Goal: Transaction & Acquisition: Purchase product/service

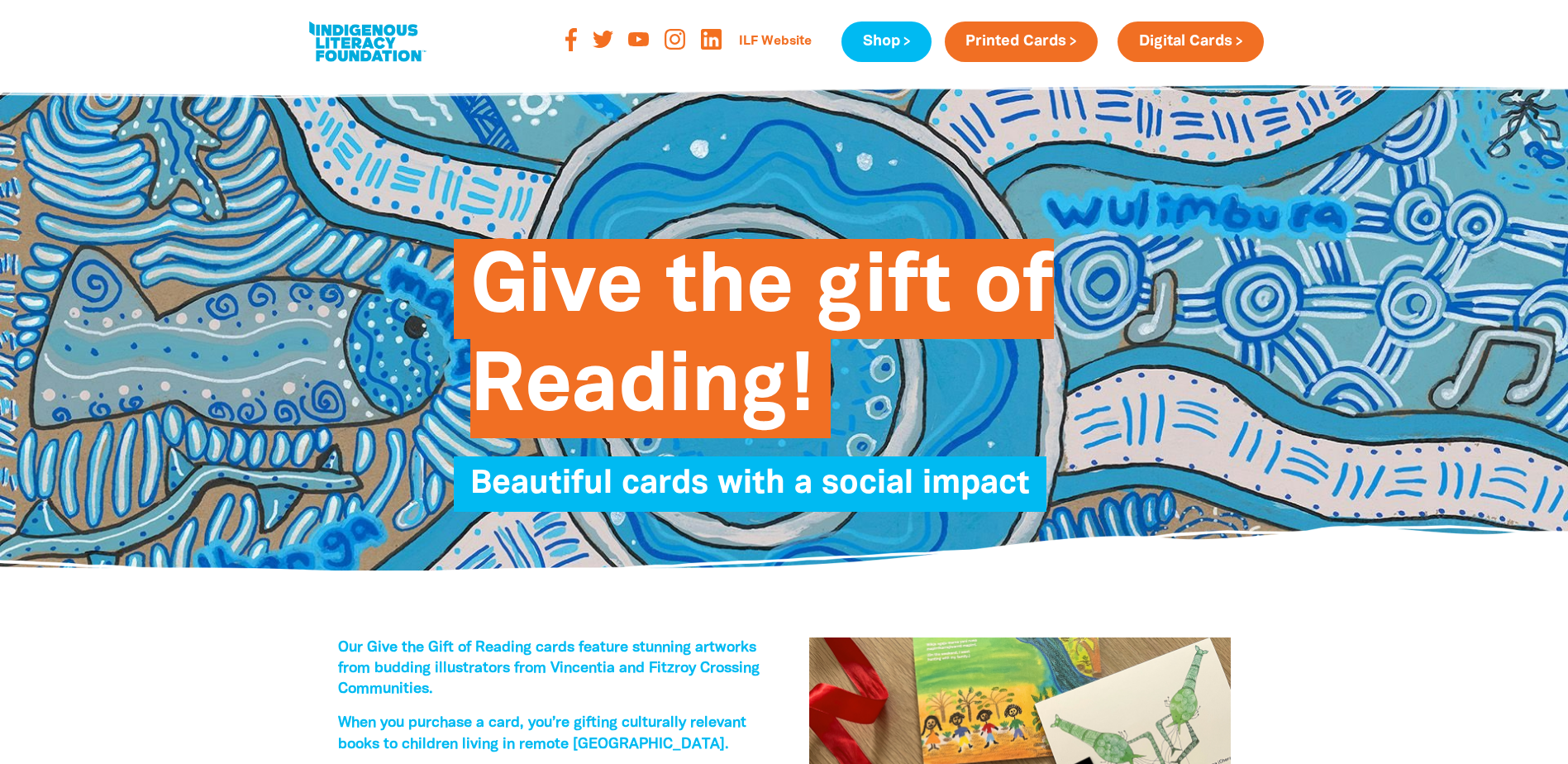
click at [356, 44] on link at bounding box center [367, 41] width 124 height 50
click at [371, 43] on link at bounding box center [367, 41] width 124 height 50
click at [335, 39] on link at bounding box center [367, 41] width 124 height 50
click at [768, 38] on link "ILF Website" at bounding box center [775, 42] width 93 height 26
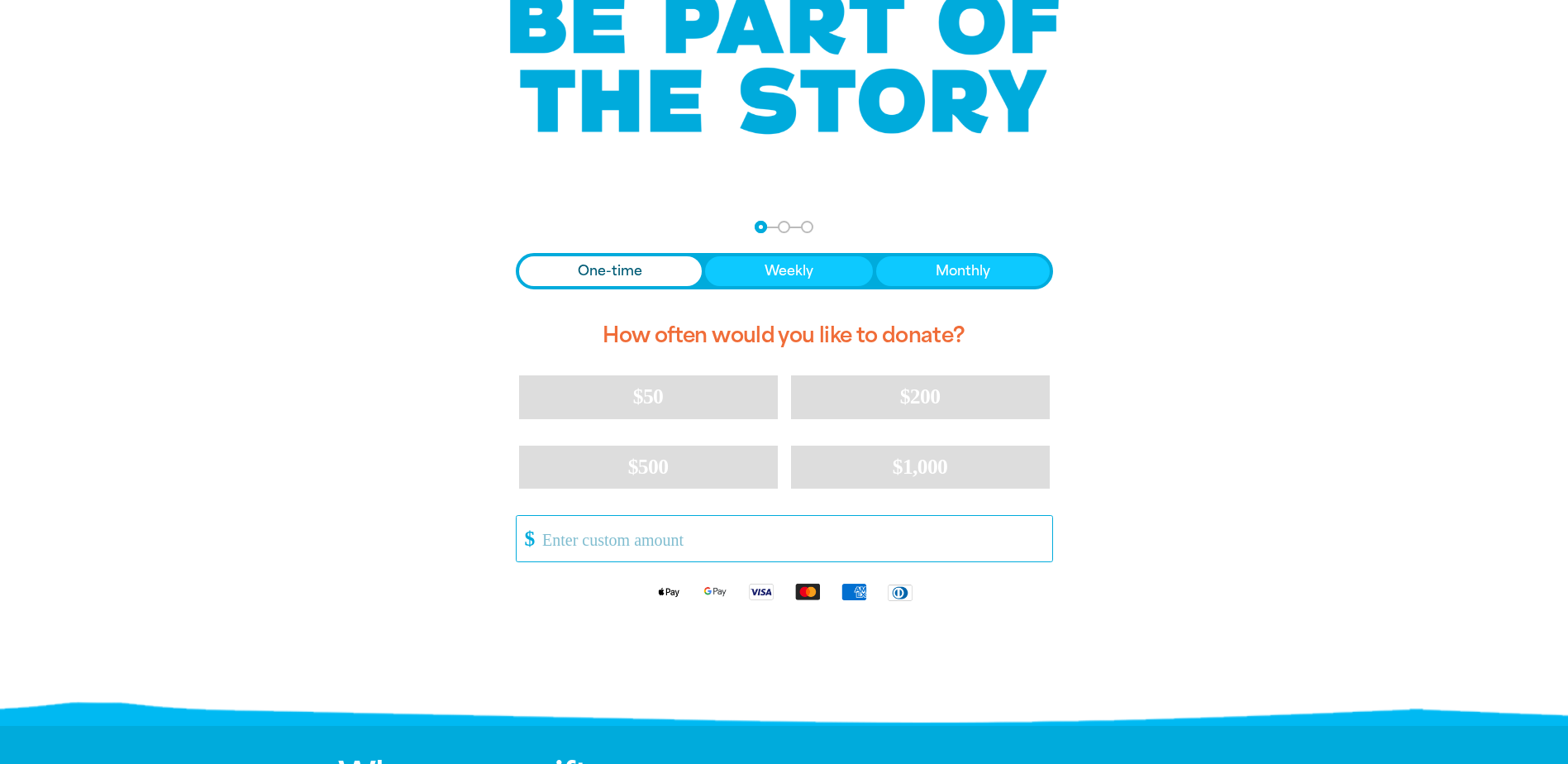
scroll to position [165, 0]
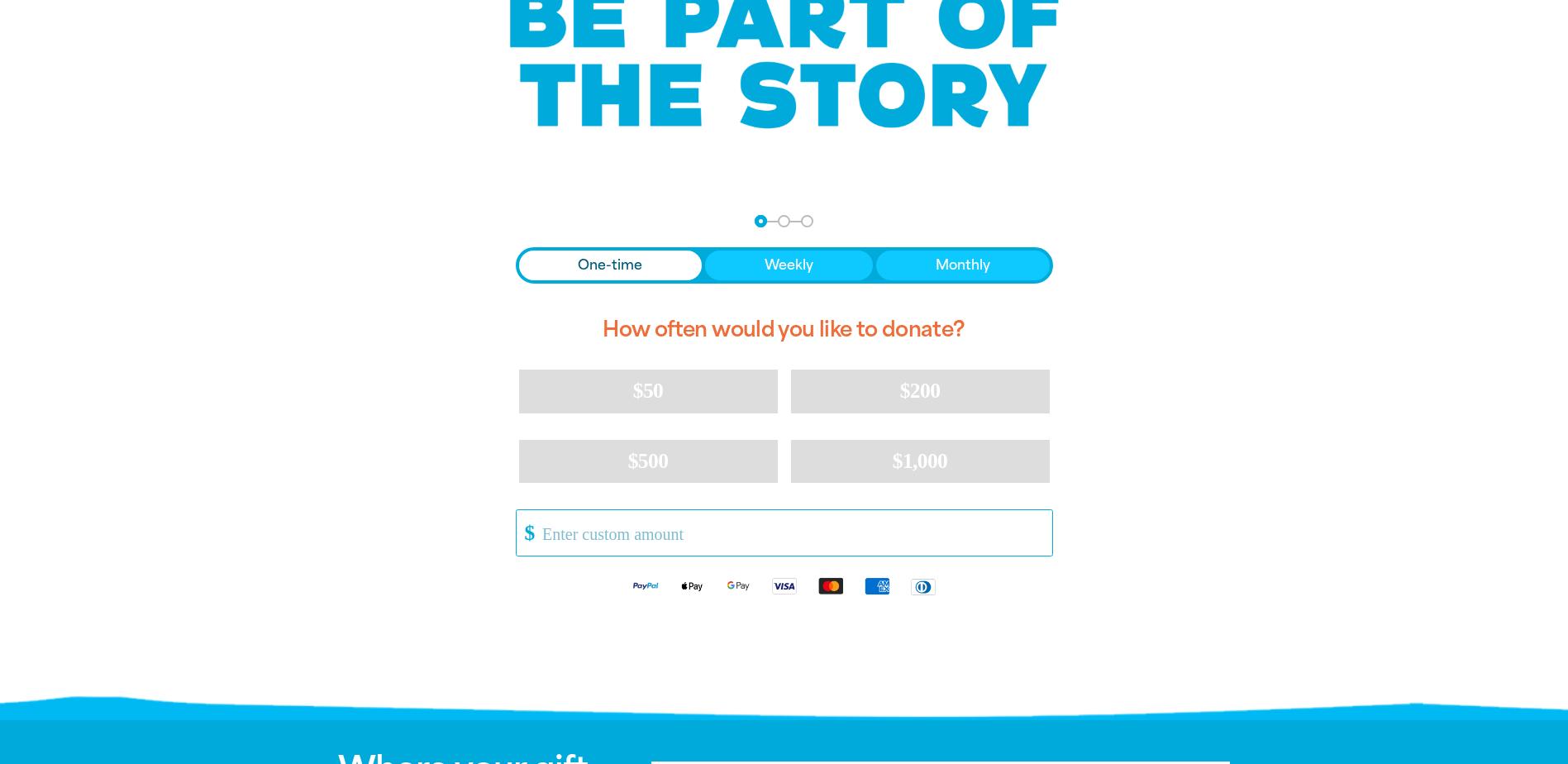
click at [609, 538] on input "Other Amount" at bounding box center [790, 533] width 520 height 46
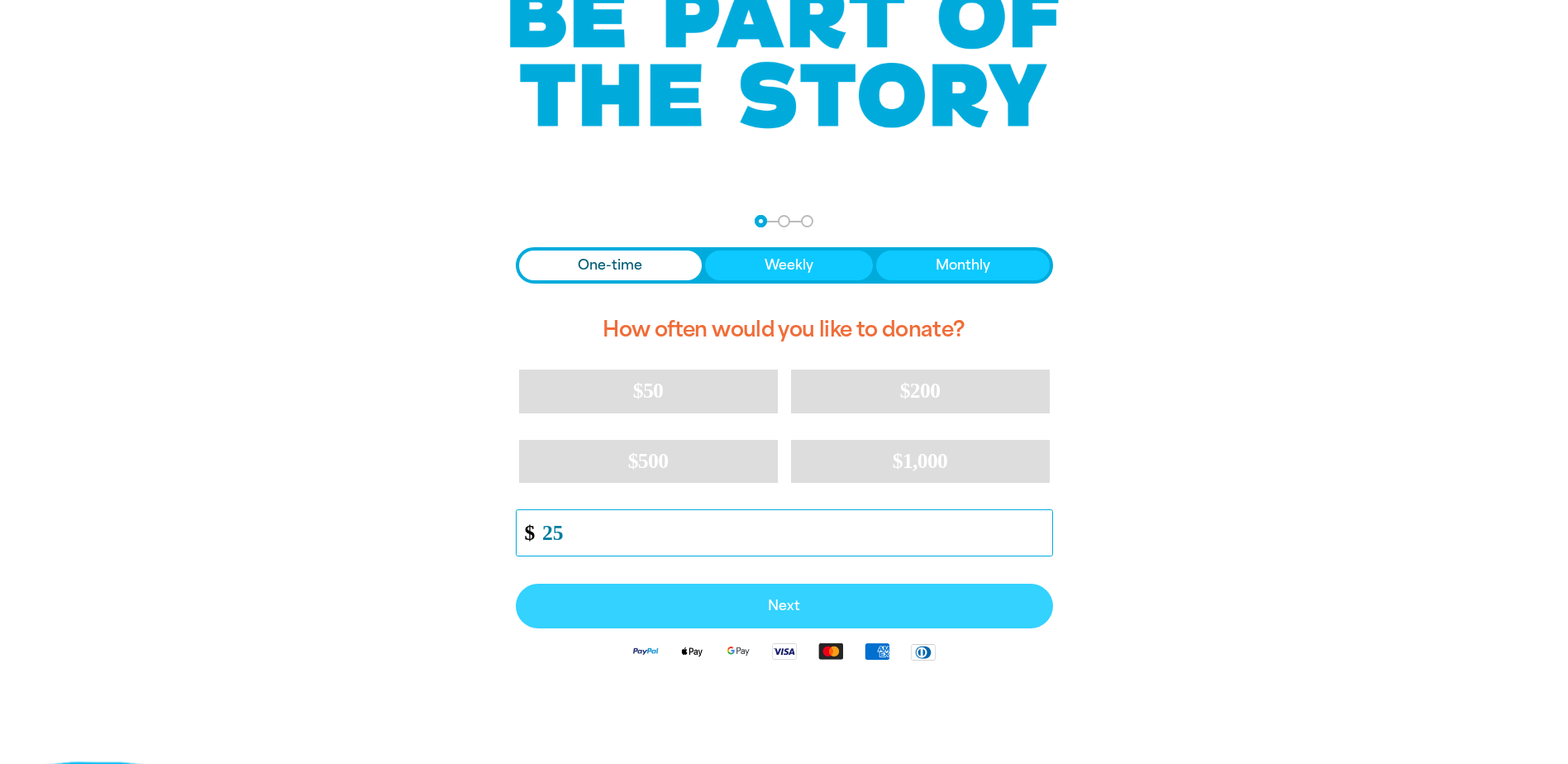
type input "25"
click at [655, 609] on span "Next" at bounding box center [784, 606] width 501 height 14
select select "AU"
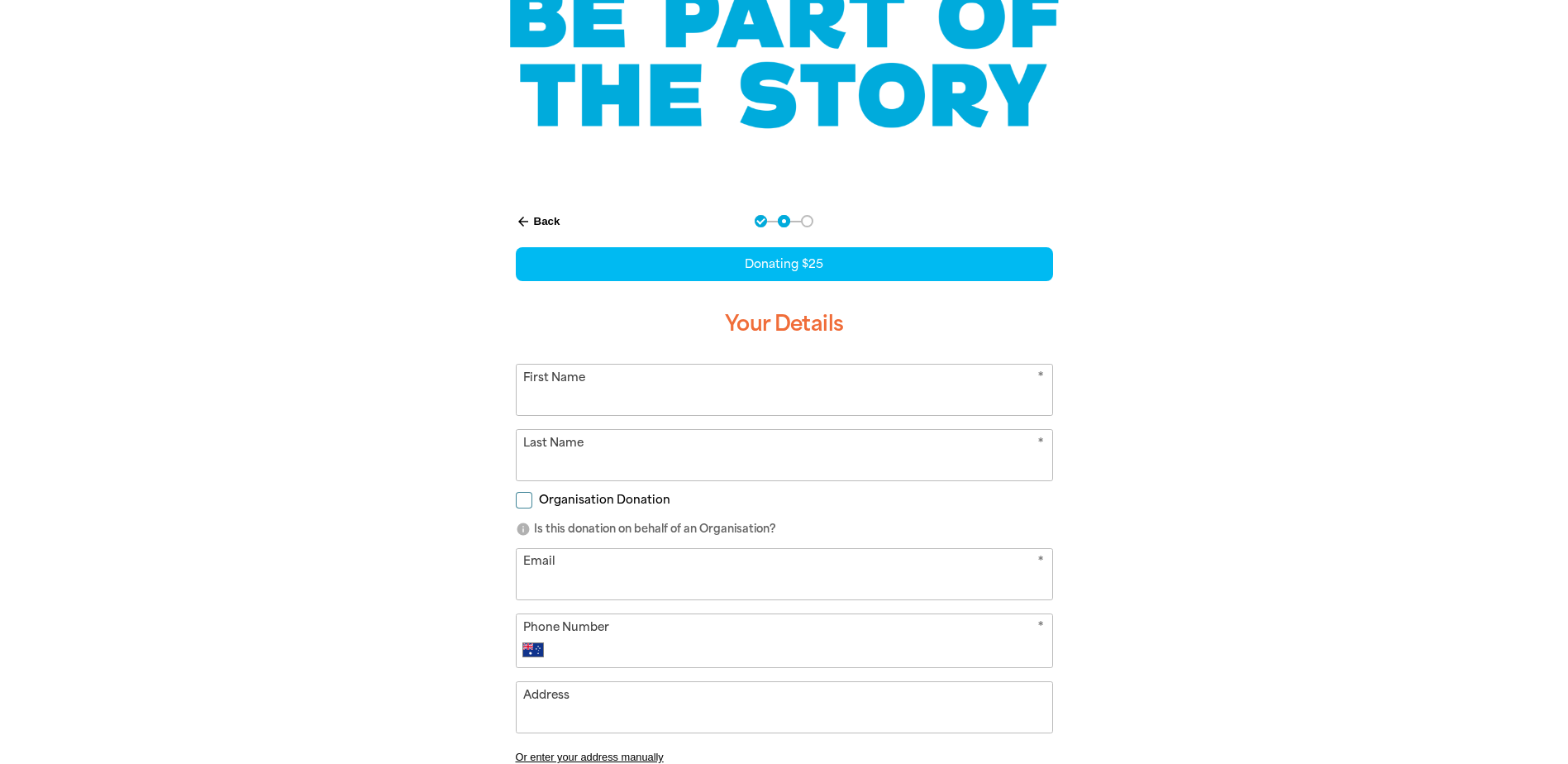
click at [587, 397] on input "First Name" at bounding box center [784, 389] width 536 height 50
type input "Zoe"
type input "Elcock"
type input "zoe.elcock@urbanutilities.com.au"
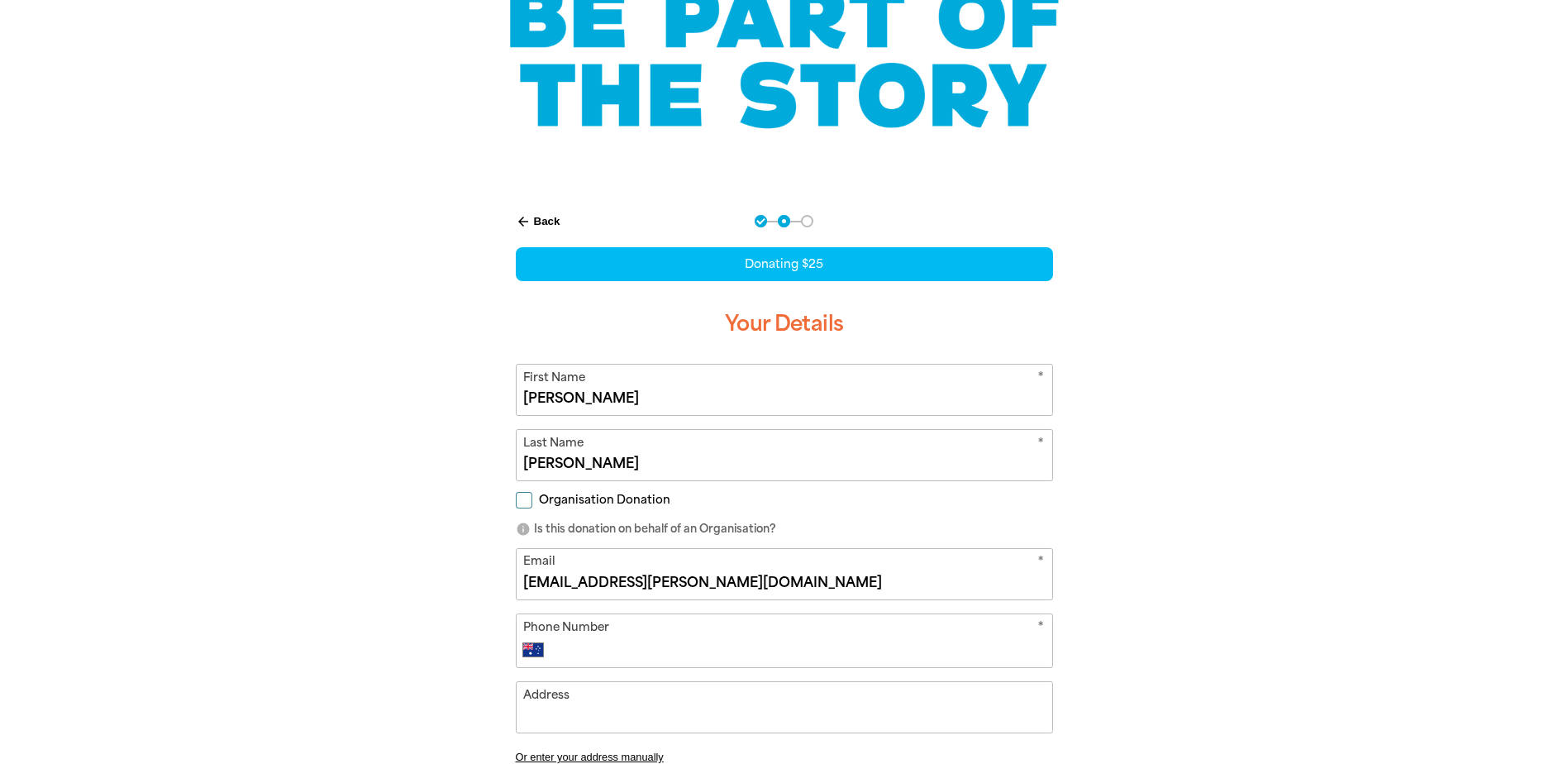
type input "+61 476 253 645"
type input "Level 11, 31 Duncan Street"
click at [777, 583] on input "zoe.elcock@urbanutilities.com.au" at bounding box center [784, 573] width 536 height 50
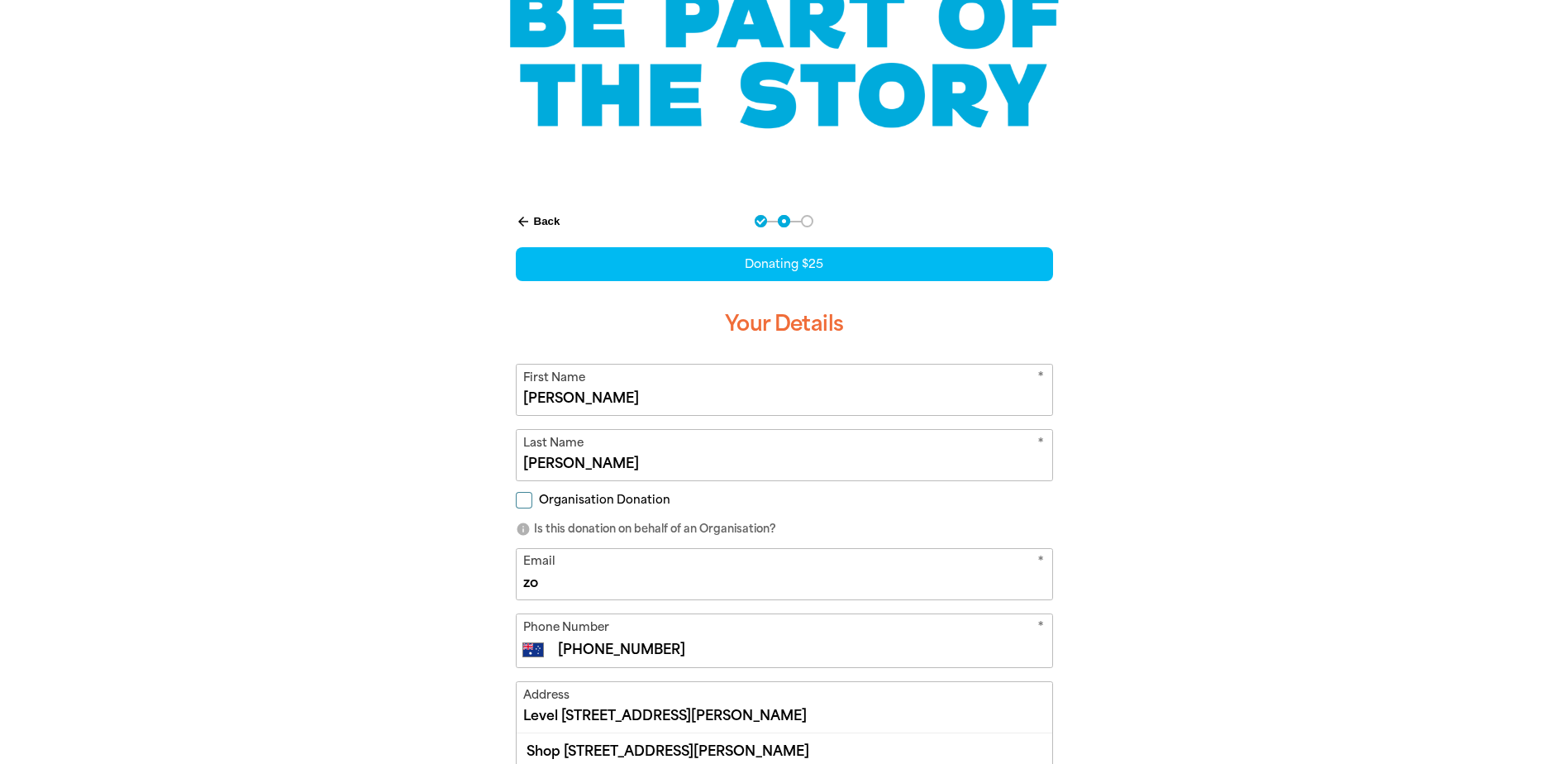
type input "z"
click at [927, 631] on div "* Phone Number International Afghanistan Åland Islands Albania Algeria American…" at bounding box center [784, 641] width 538 height 55
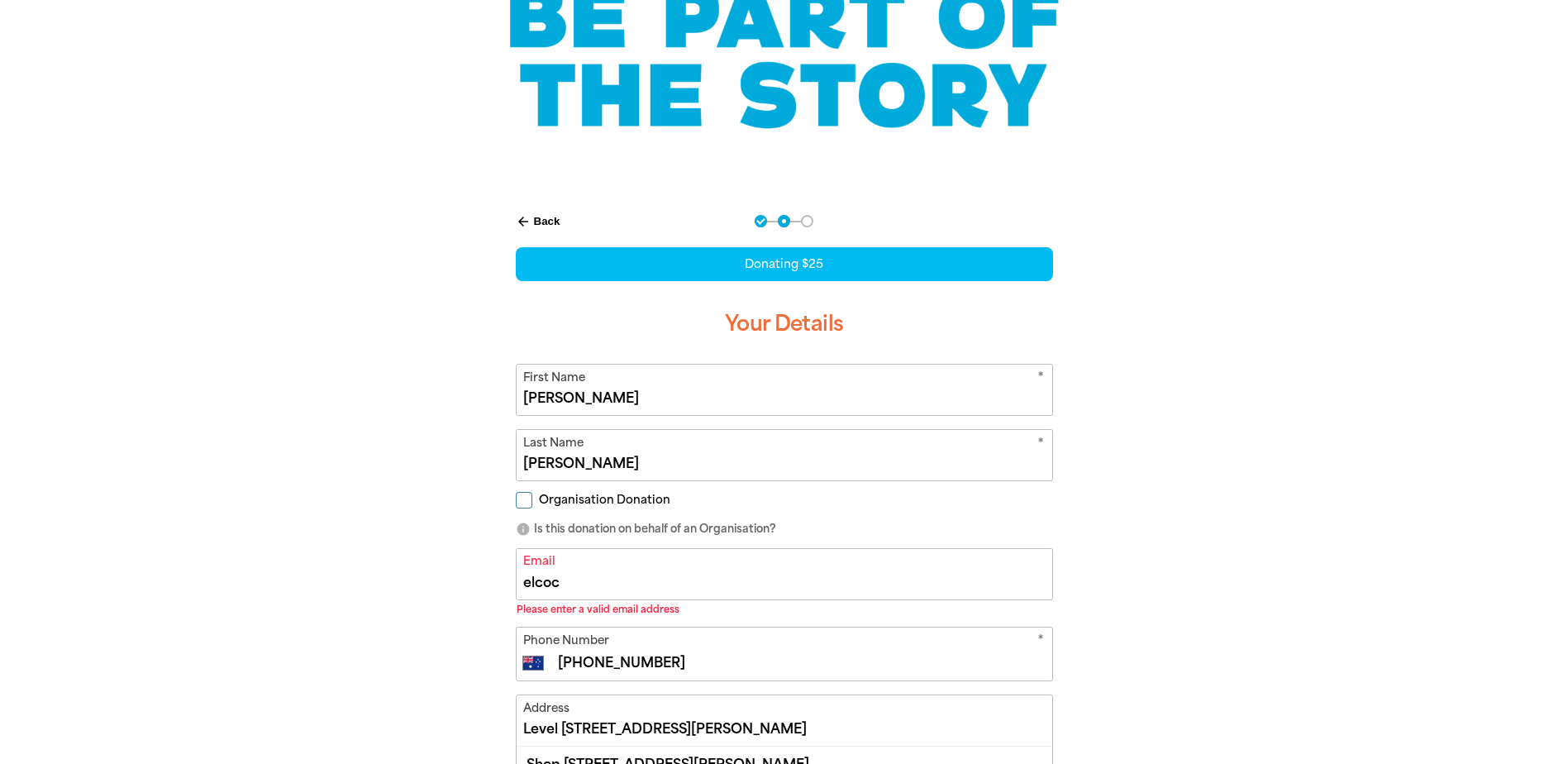
drag, startPoint x: 702, startPoint y: 661, endPoint x: 573, endPoint y: 654, distance: 129.2
click at [573, 656] on input "+61 476 253 645" at bounding box center [800, 664] width 488 height 20
click at [578, 577] on input "elcoc" at bounding box center [784, 573] width 536 height 50
type input "elcockzoe75@gmail.com"
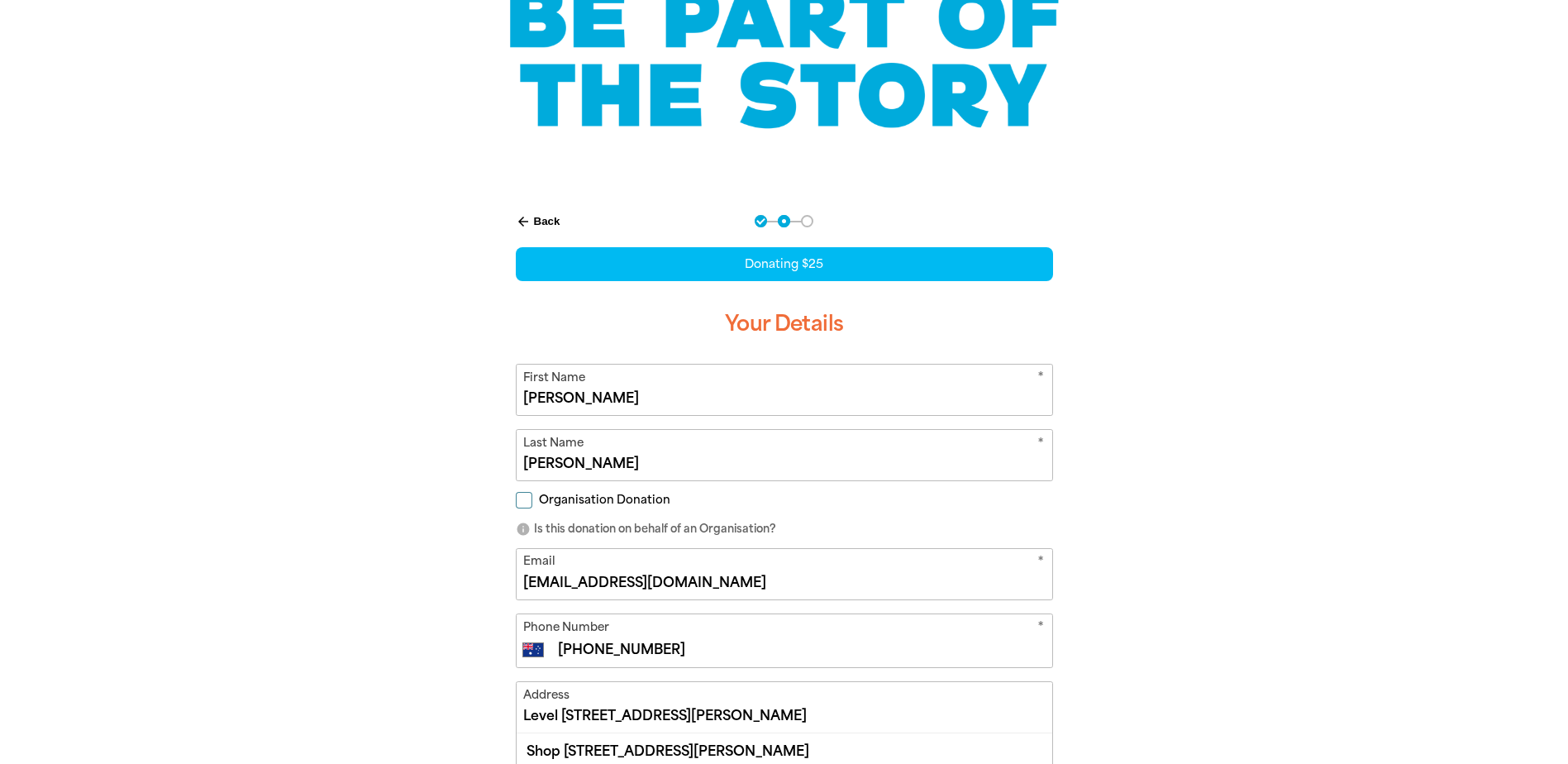
drag, startPoint x: 686, startPoint y: 649, endPoint x: 582, endPoint y: 645, distance: 104.1
click at [582, 645] on input "+61 476 253 645" at bounding box center [800, 650] width 488 height 20
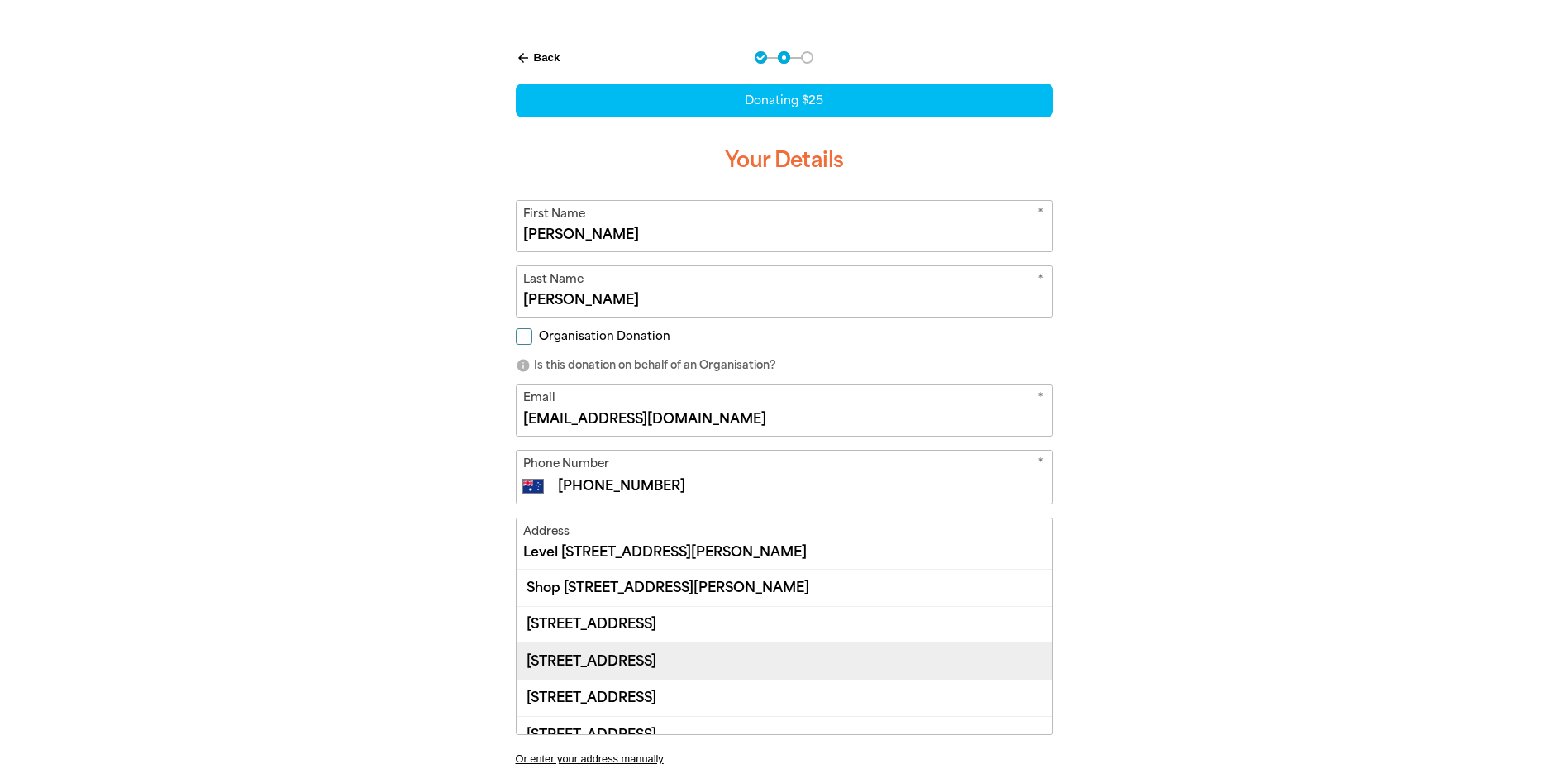
scroll to position [331, 0]
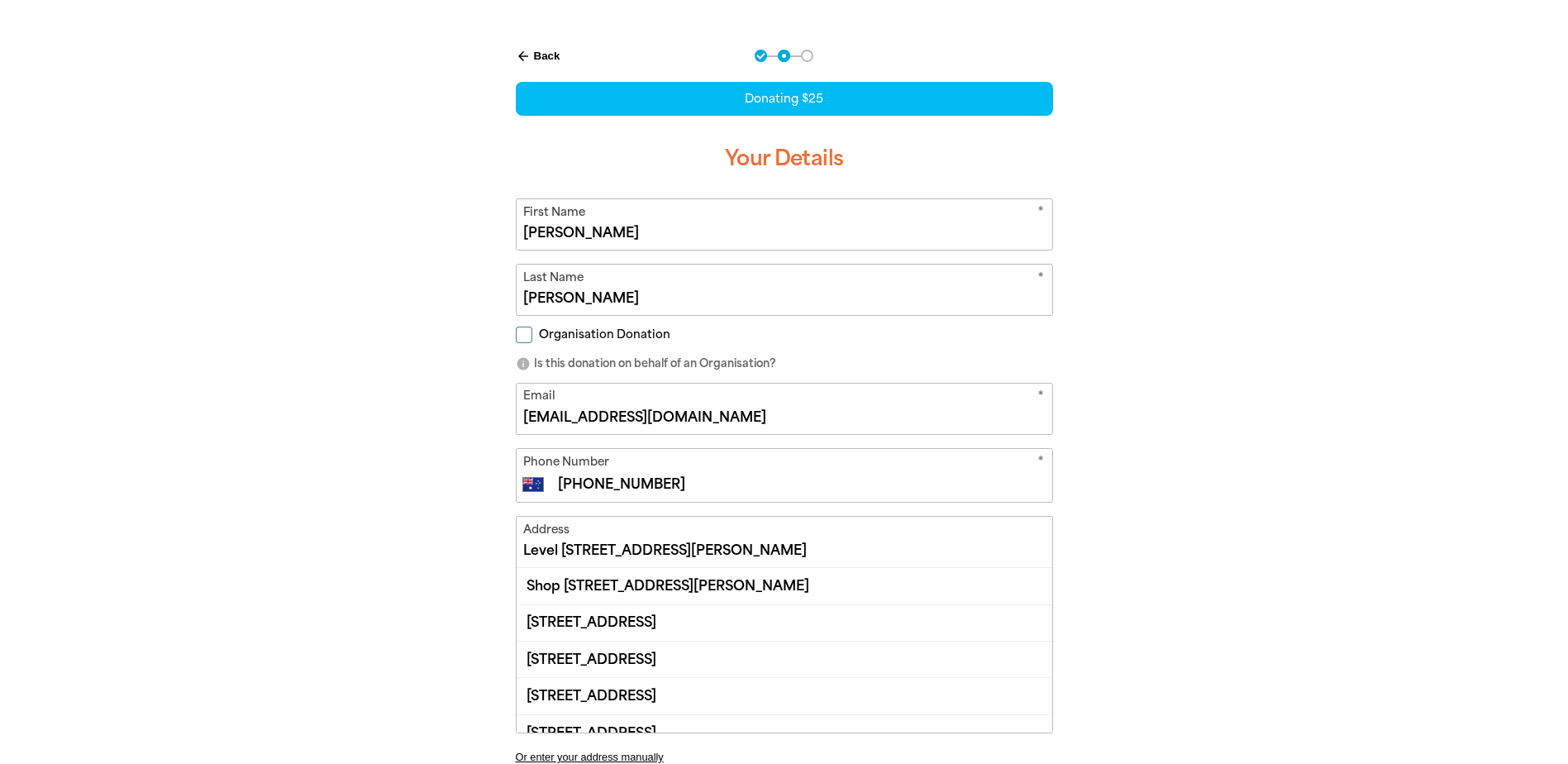
type input "+61 418 103 299"
drag, startPoint x: 708, startPoint y: 554, endPoint x: 500, endPoint y: 549, distance: 208.1
click at [510, 549] on div "arrow_back Back Step 1 Step 2 Step 3 Donating $25 Your Details * First Name Zoe…" at bounding box center [784, 455] width 579 height 852
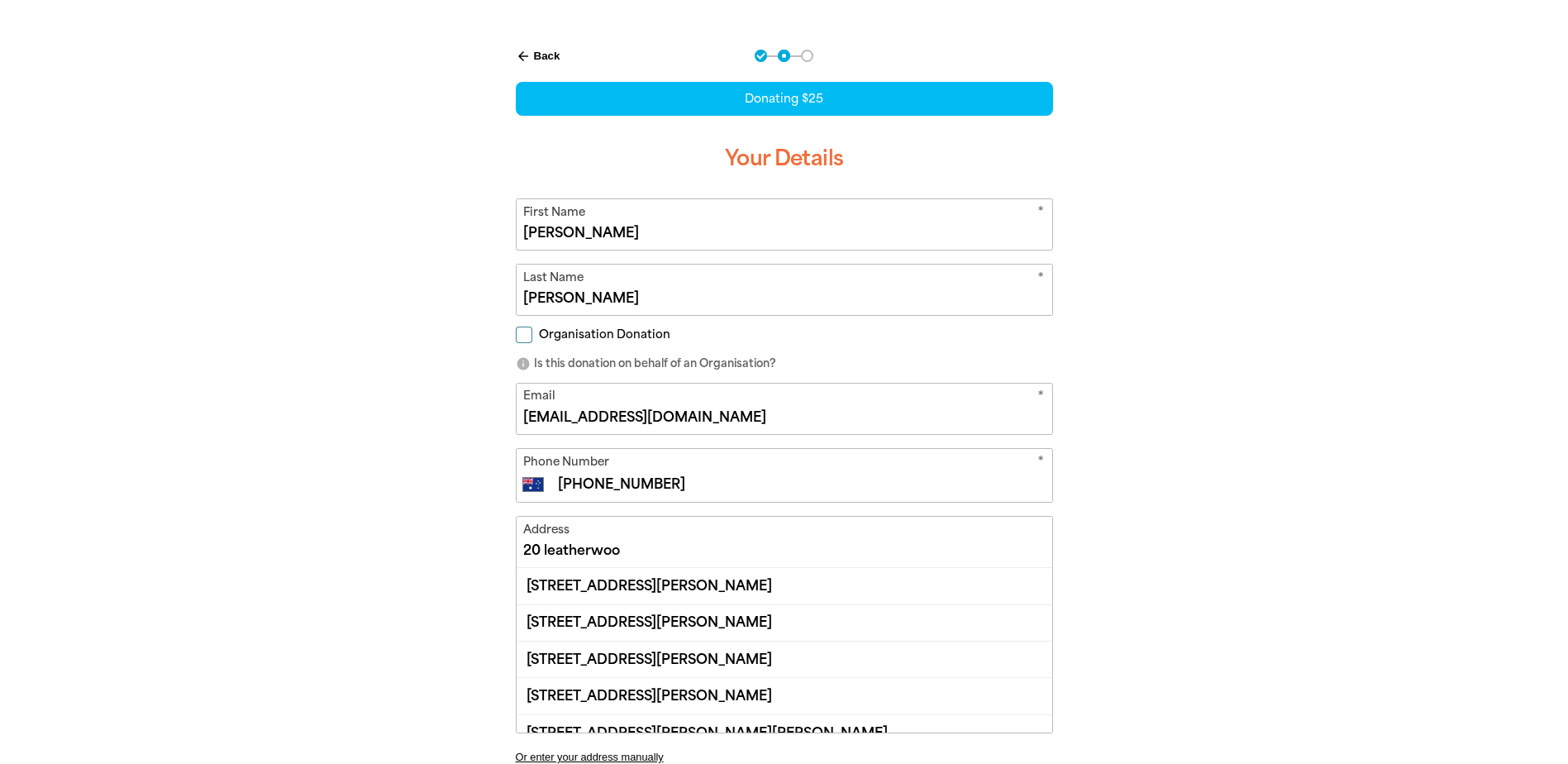
scroll to position [129, 0]
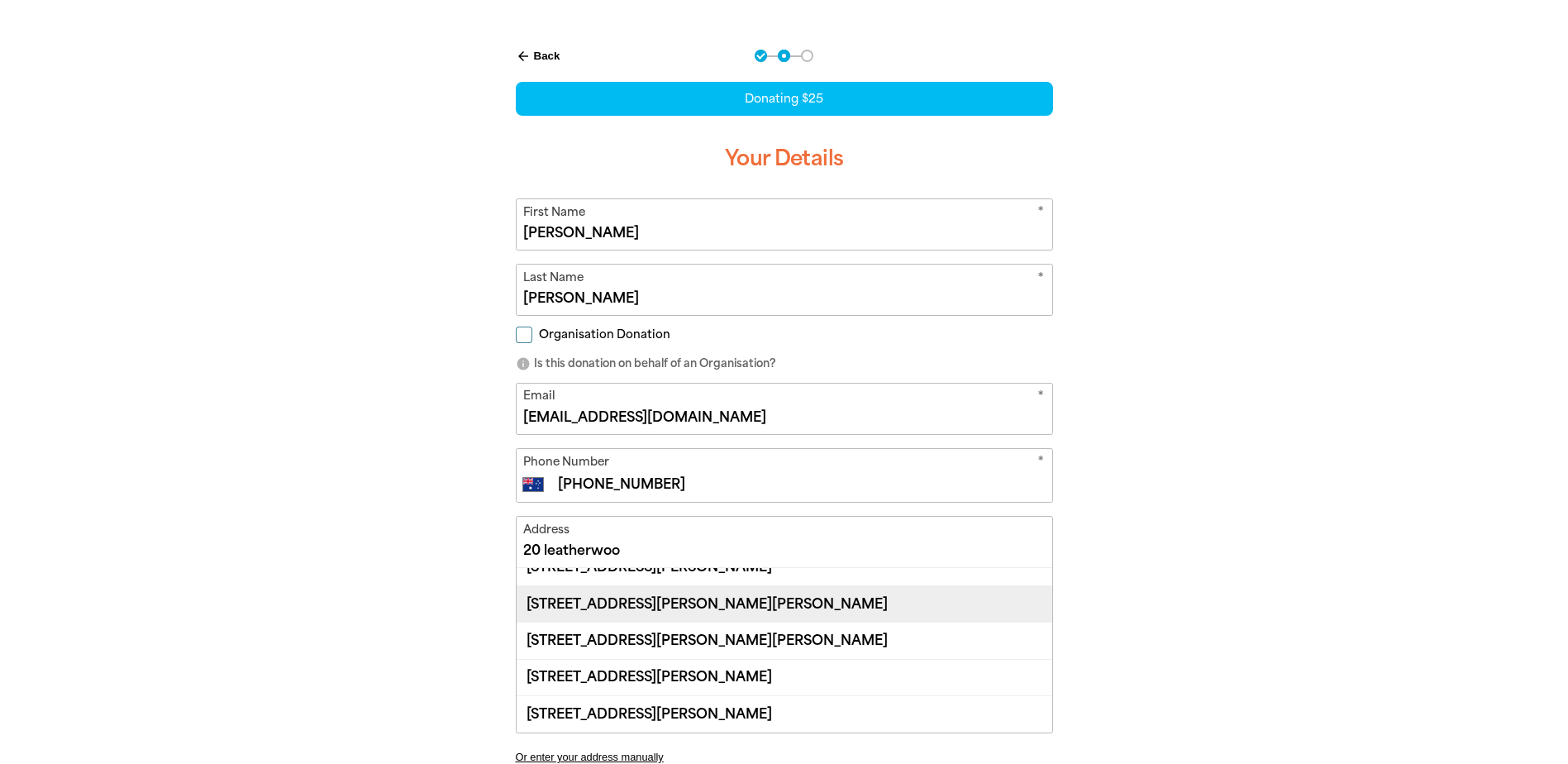
click at [734, 598] on div "20 Leatherwood Drive, ARANA HILLS QLD 4054" at bounding box center [784, 604] width 536 height 36
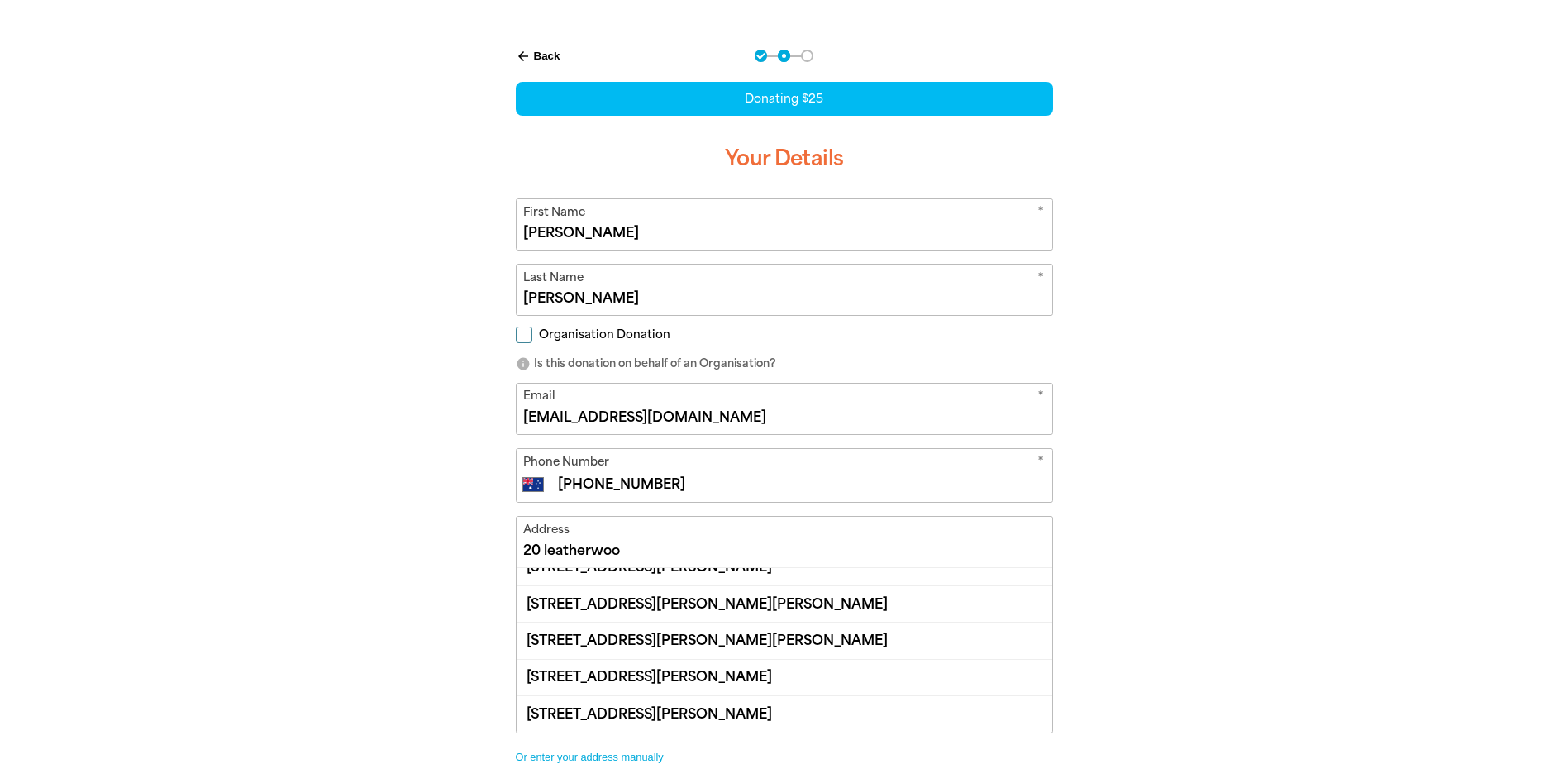
type input "20 Leatherwood Drive, ARANA HILLS QLD 4054"
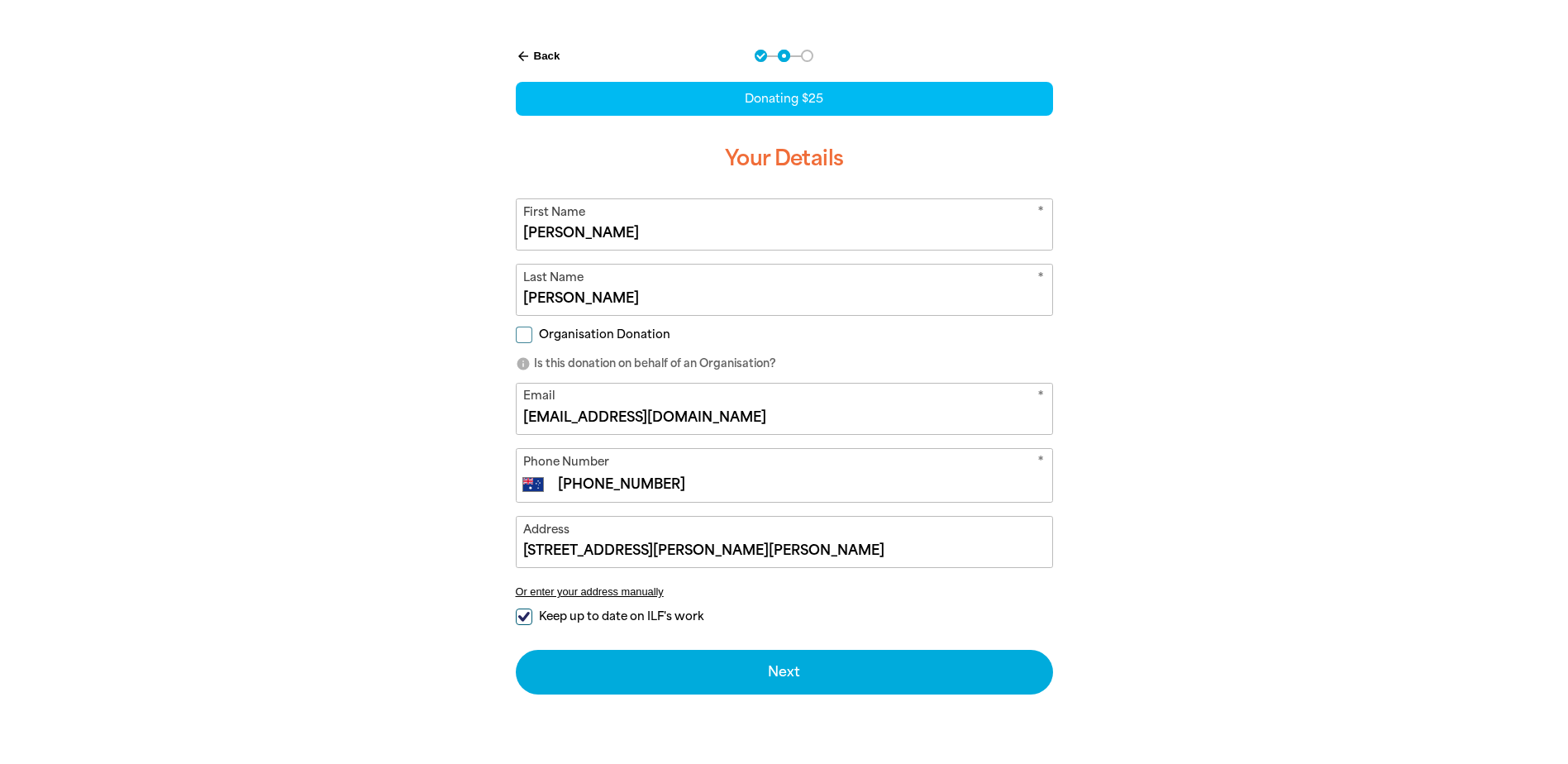
click at [520, 614] on input "Keep up to date on ILF's work" at bounding box center [524, 617] width 16 height 16
checkbox input "false"
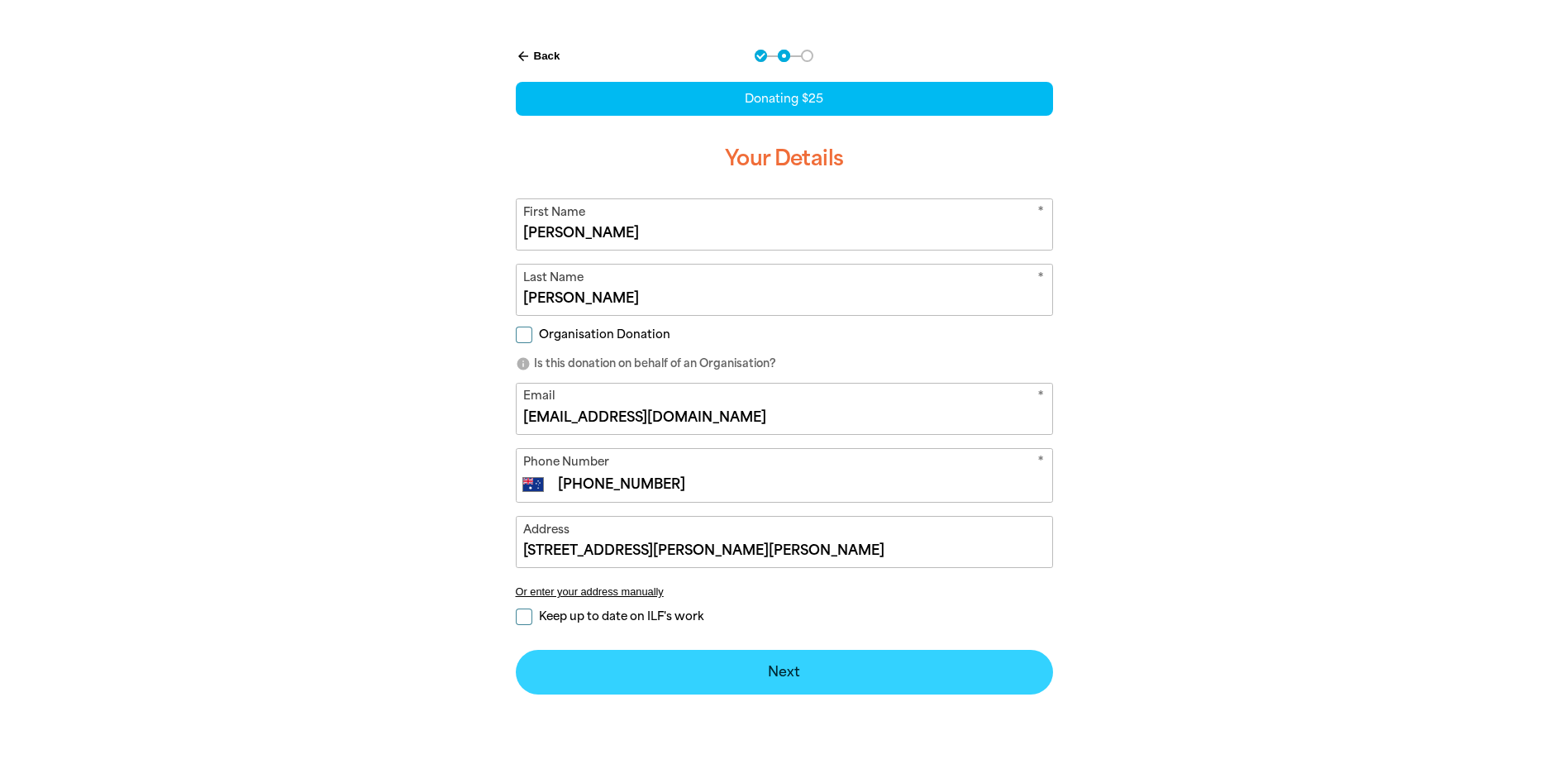
click at [801, 668] on button "Next chevron_right" at bounding box center [784, 672] width 538 height 45
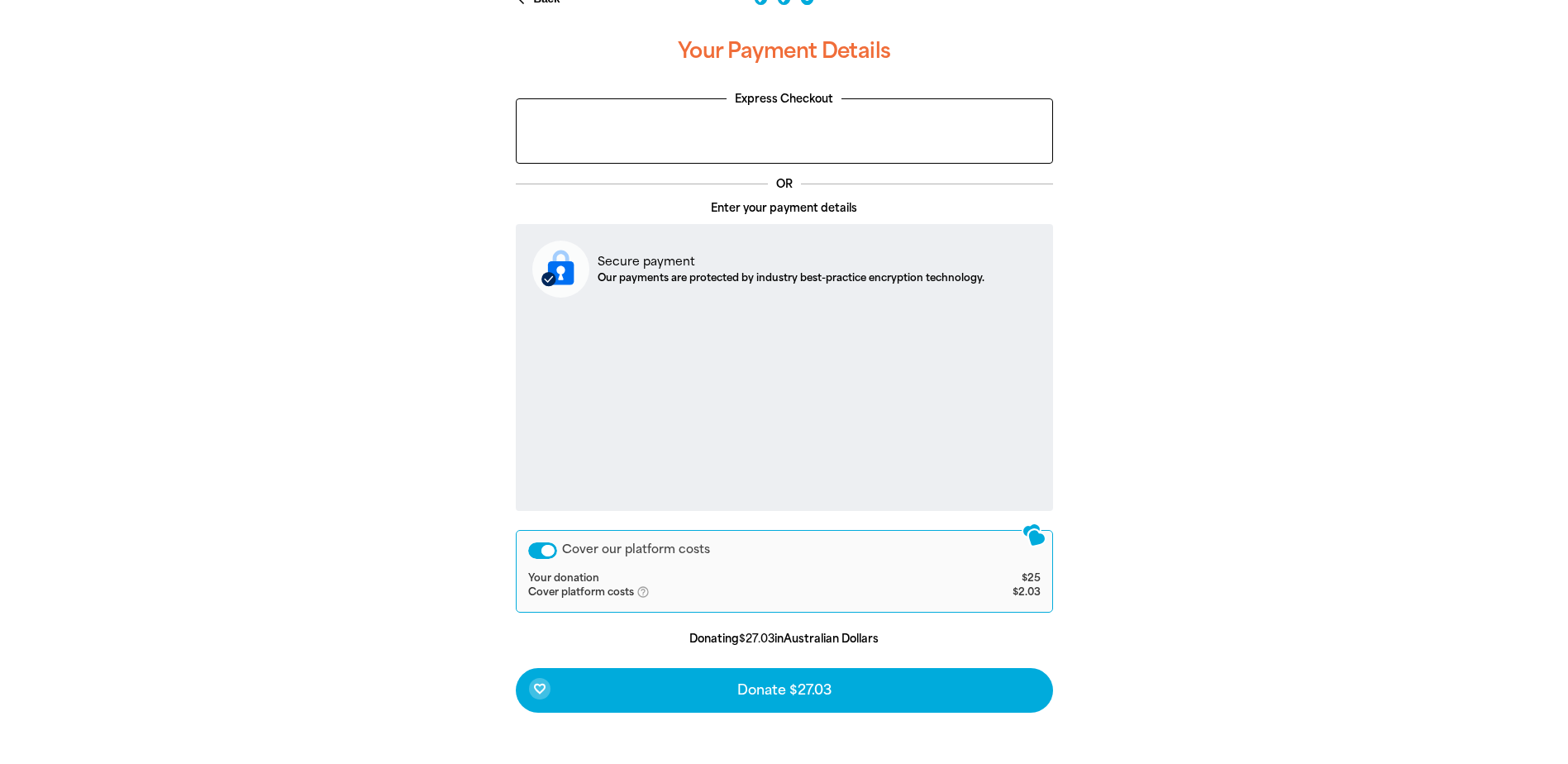
scroll to position [414, 0]
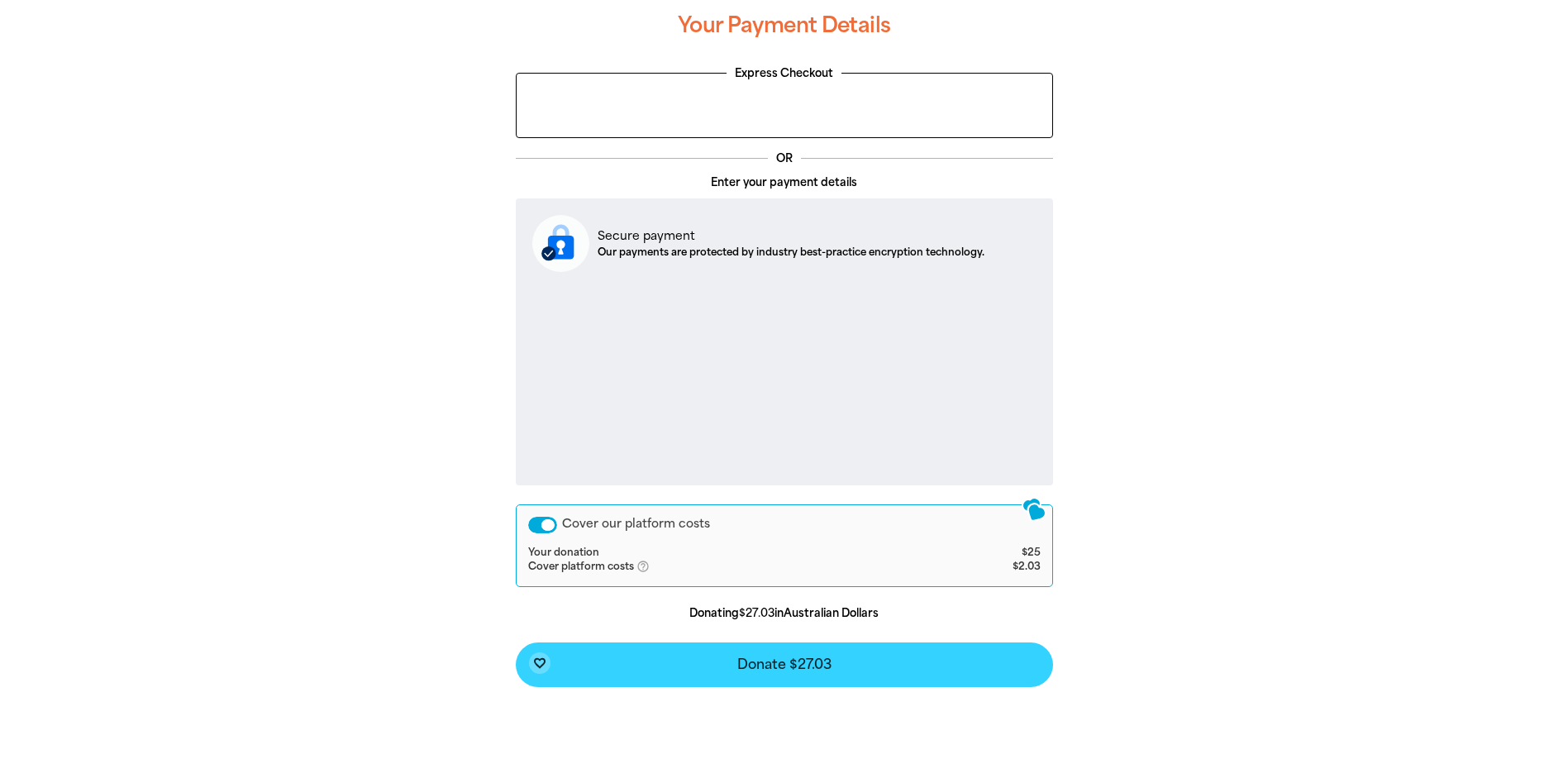
click at [803, 663] on span "Donate $27.03" at bounding box center [784, 665] width 94 height 14
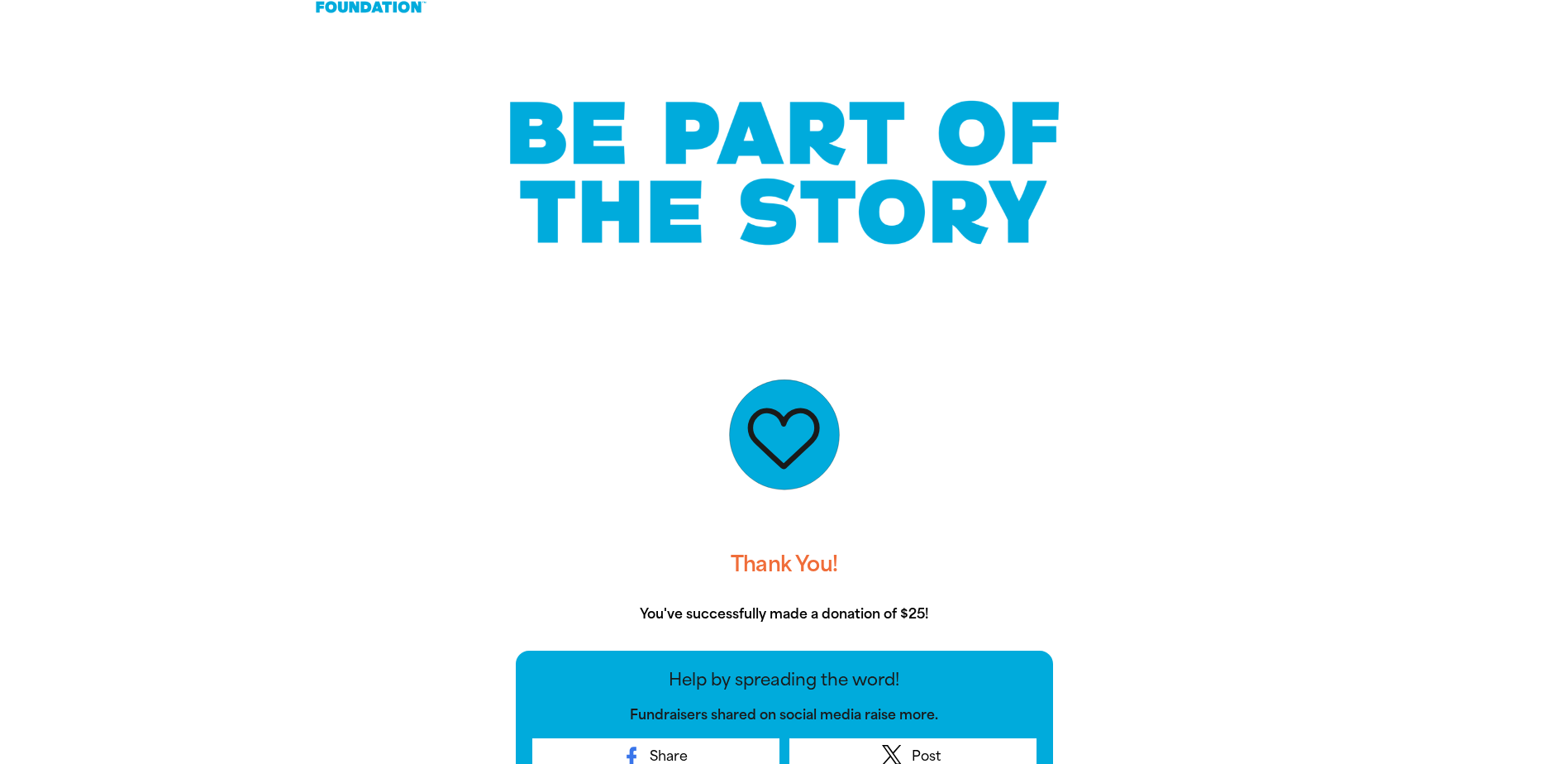
scroll to position [46, 0]
